Goal: Task Accomplishment & Management: Use online tool/utility

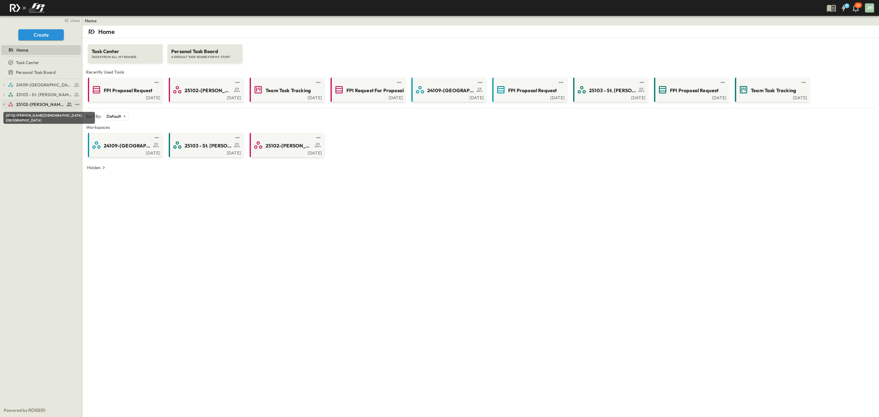
click at [40, 106] on span "25102-[PERSON_NAME][DEMOGRAPHIC_DATA][GEOGRAPHIC_DATA]" at bounding box center [40, 104] width 49 height 6
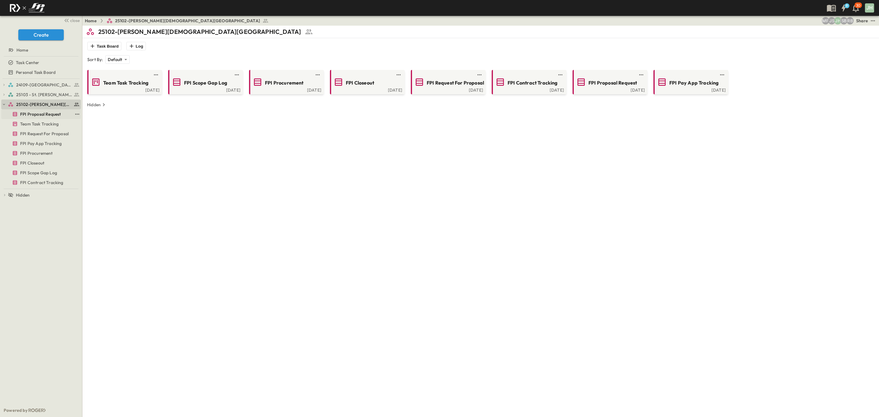
click at [40, 116] on span "FPI Proposal Request" at bounding box center [40, 114] width 41 height 6
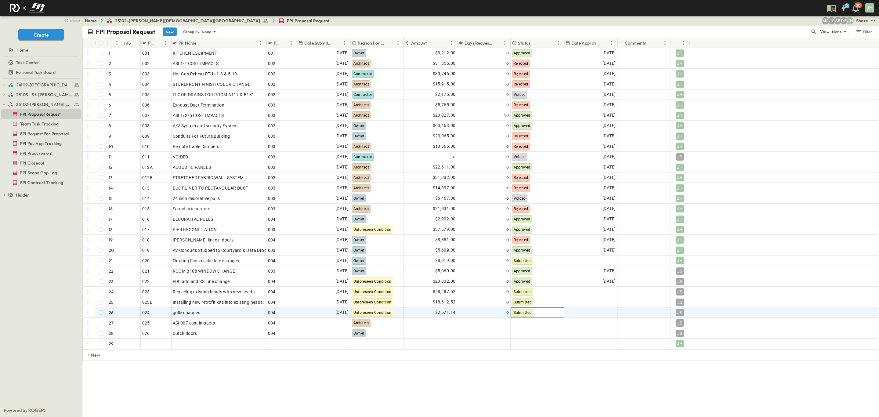
click at [550, 316] on div "Submitted" at bounding box center [537, 313] width 53 height 10
click at [538, 284] on div "Rejected" at bounding box center [542, 283] width 60 height 7
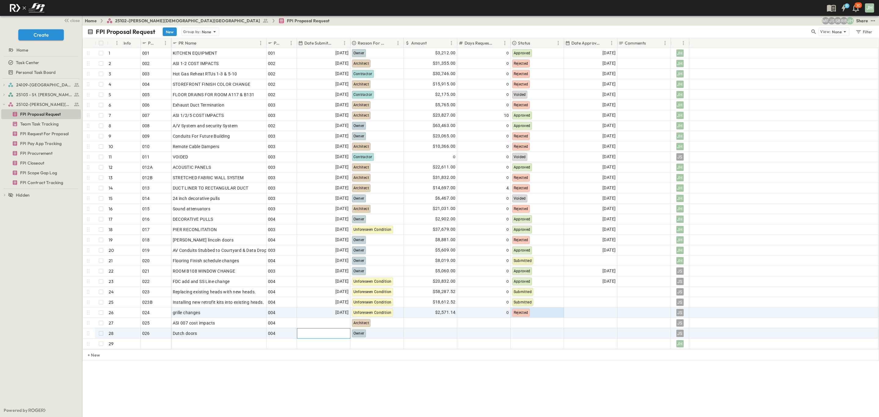
click at [313, 337] on div at bounding box center [323, 334] width 53 height 10
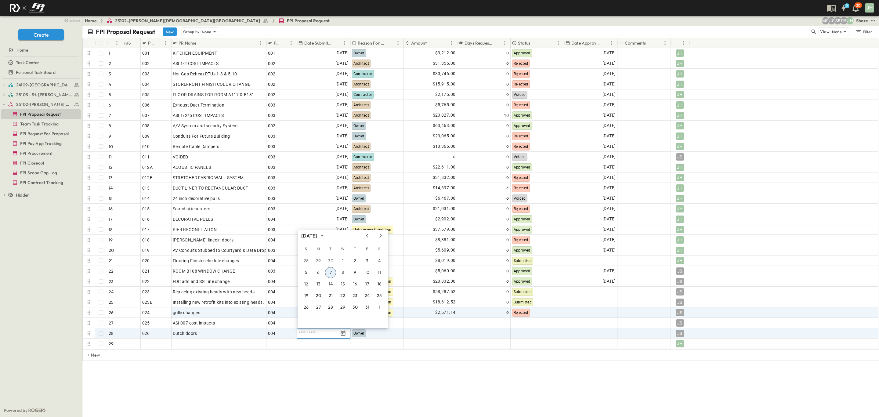
click at [333, 267] on button "7" at bounding box center [330, 272] width 11 height 11
click at [418, 334] on div at bounding box center [430, 334] width 53 height 10
type input "****"
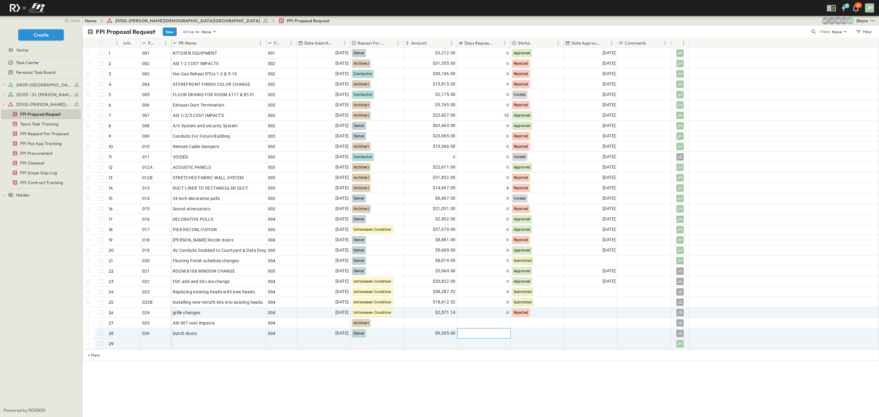
click at [489, 330] on div at bounding box center [484, 333] width 50 height 9
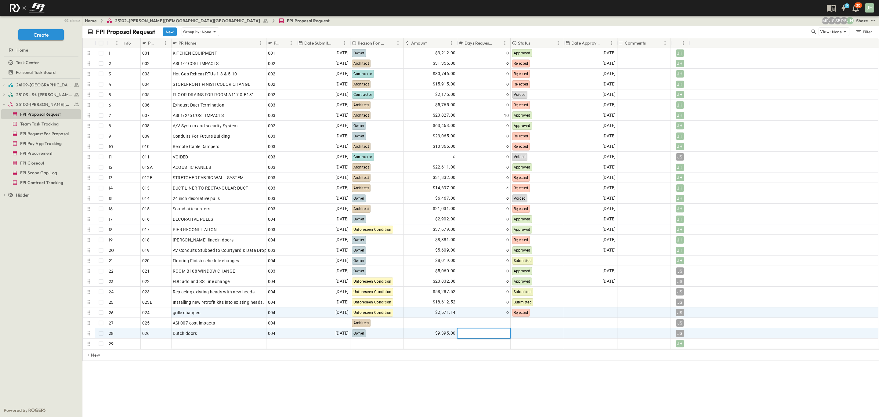
type input "*"
click at [501, 380] on div "FPI Proposal Request New Group by: None View: None Filter # Info PR # PR Name P…" at bounding box center [480, 221] width 797 height 391
click at [536, 332] on div at bounding box center [537, 334] width 53 height 10
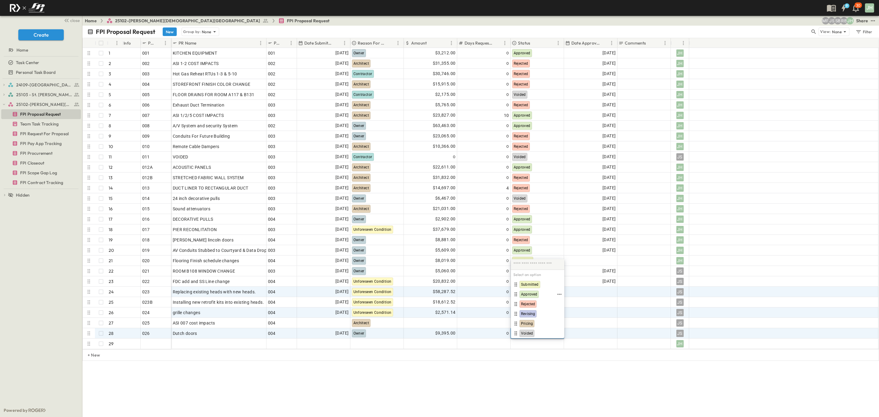
click at [532, 287] on span "Submitted" at bounding box center [530, 284] width 18 height 5
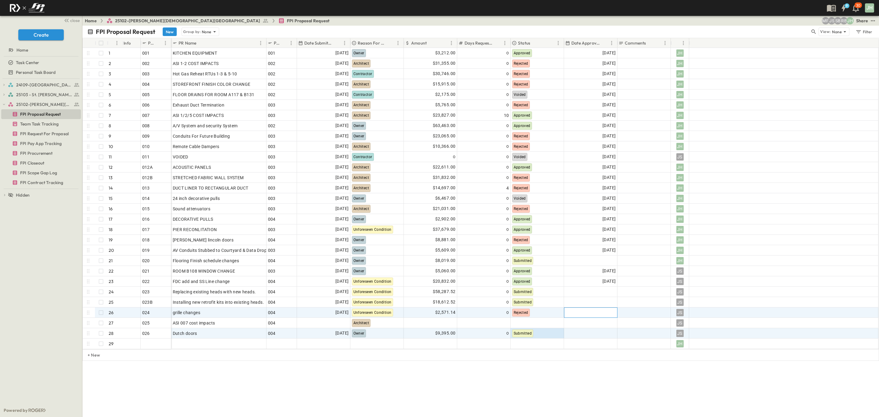
click at [600, 310] on div at bounding box center [591, 313] width 53 height 10
click at [632, 347] on button "3" at bounding box center [634, 348] width 11 height 11
click at [571, 378] on div "FPI Proposal Request New Group by: None View: None Filter # Info PR # PR Name P…" at bounding box center [480, 221] width 797 height 391
